Goal: Information Seeking & Learning: Learn about a topic

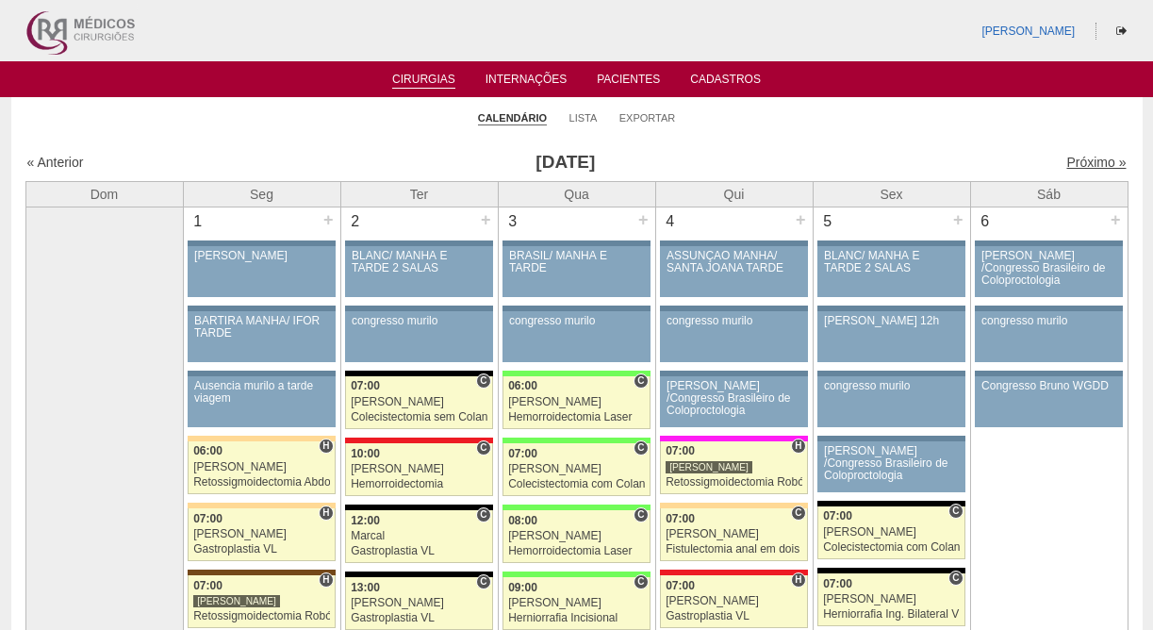
click at [1108, 164] on link "Próximo »" at bounding box center [1096, 162] width 59 height 15
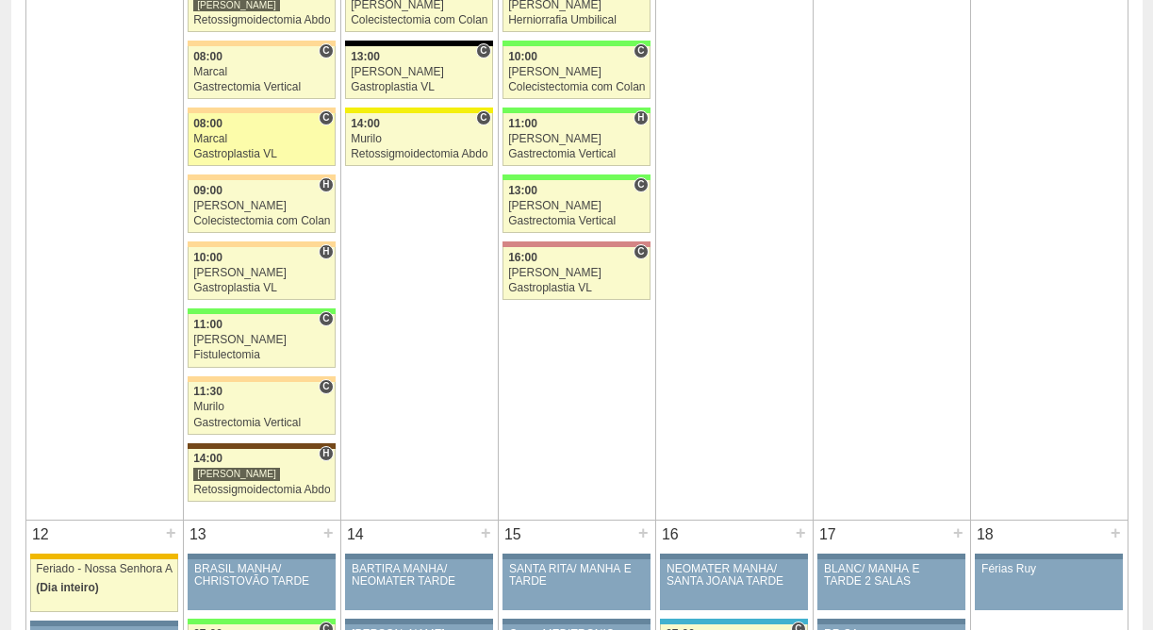
scroll to position [1607, 0]
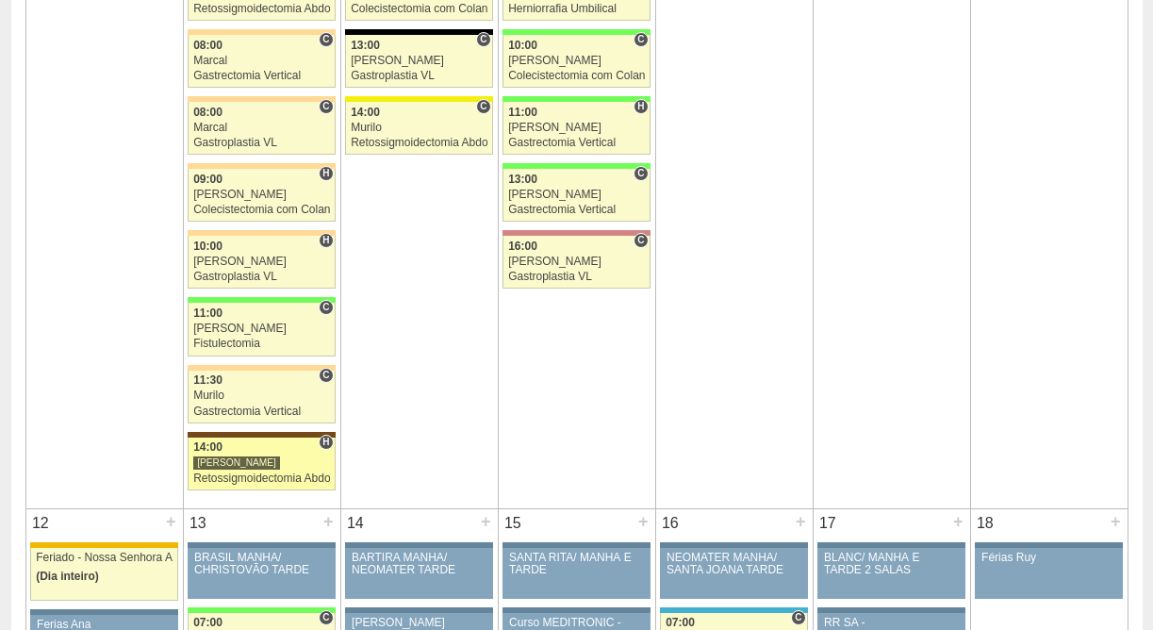
click at [257, 456] on link "89231 Vincit H 14:00 Luiz Guilherme Retossigmoidectomia Abdominal VL Hospital S…" at bounding box center [261, 464] width 147 height 53
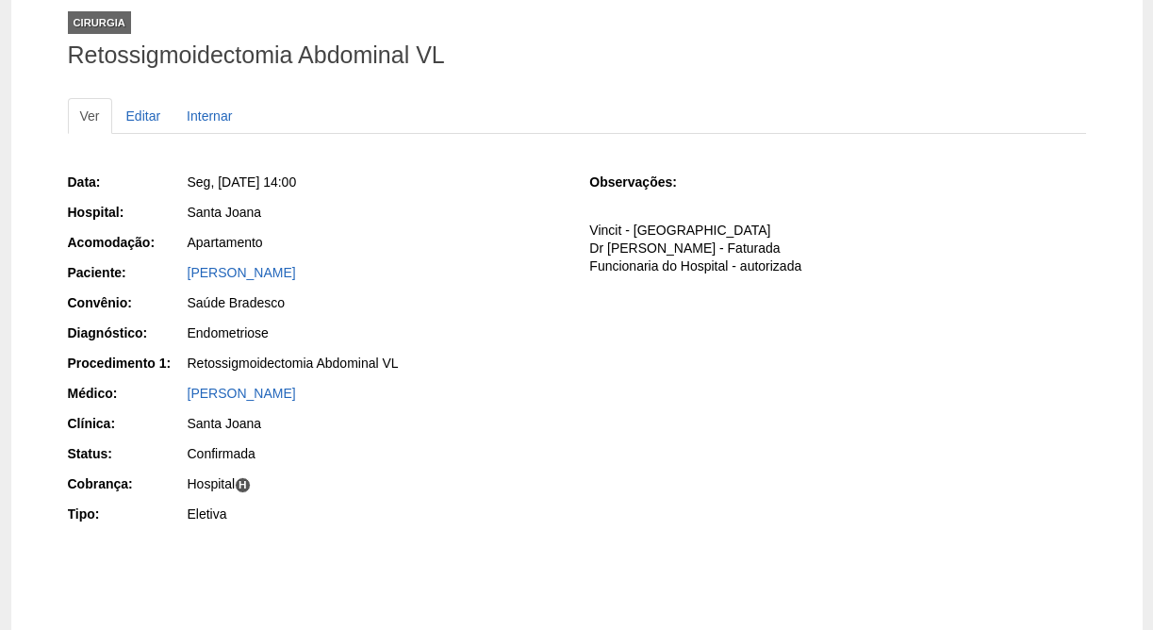
scroll to position [124, 0]
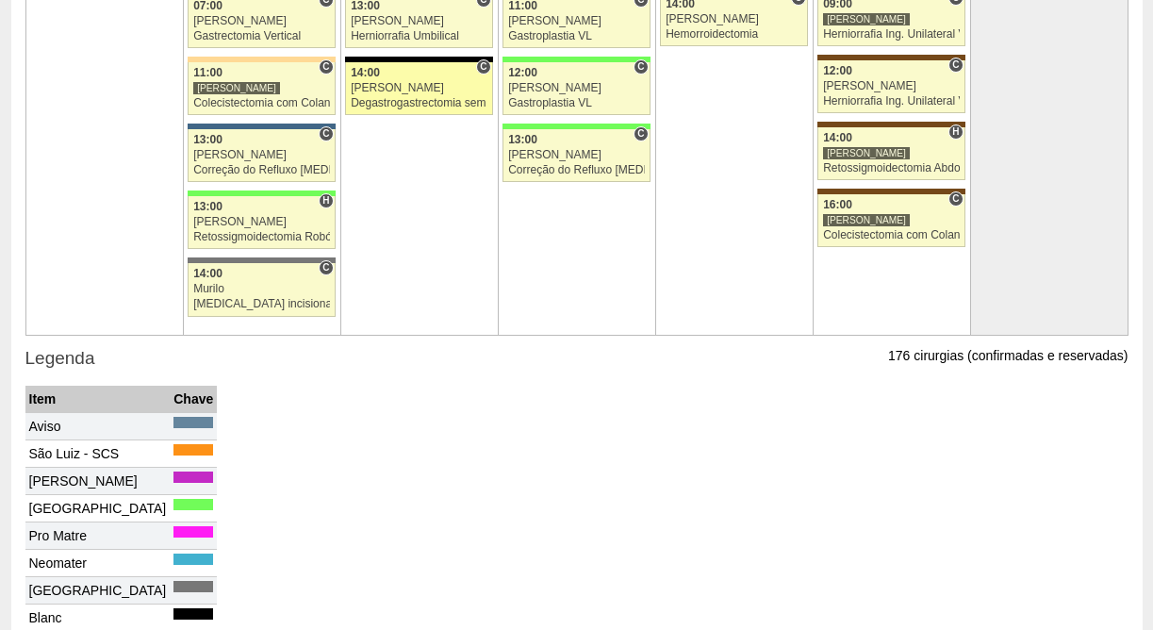
scroll to position [4322, 0]
